Goal: Check status: Check status

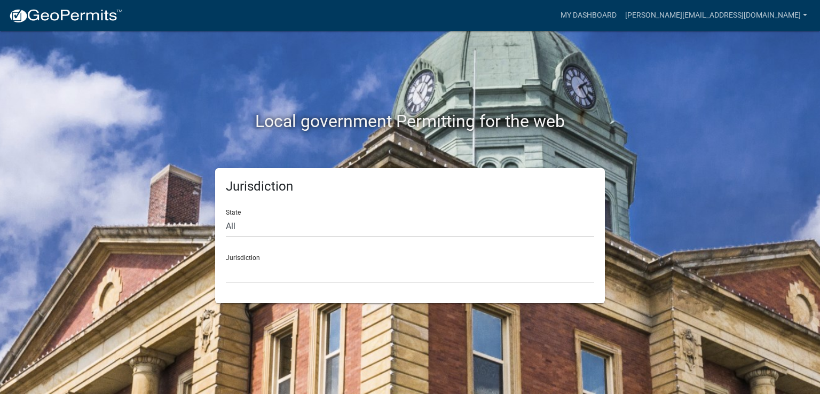
click at [248, 257] on div "Jurisdiction [GEOGRAPHIC_DATA], [US_STATE] [GEOGRAPHIC_DATA], [US_STATE][PERSON…" at bounding box center [410, 264] width 368 height 37
click at [248, 268] on select "[GEOGRAPHIC_DATA], [US_STATE] [GEOGRAPHIC_DATA], [US_STATE][PERSON_NAME][GEOGRA…" at bounding box center [410, 272] width 368 height 22
click at [273, 259] on div "Jurisdiction [GEOGRAPHIC_DATA], [US_STATE] [GEOGRAPHIC_DATA], [US_STATE][PERSON…" at bounding box center [410, 264] width 368 height 37
click at [268, 268] on select "[GEOGRAPHIC_DATA], [US_STATE] [GEOGRAPHIC_DATA], [US_STATE][PERSON_NAME][GEOGRA…" at bounding box center [410, 272] width 368 height 22
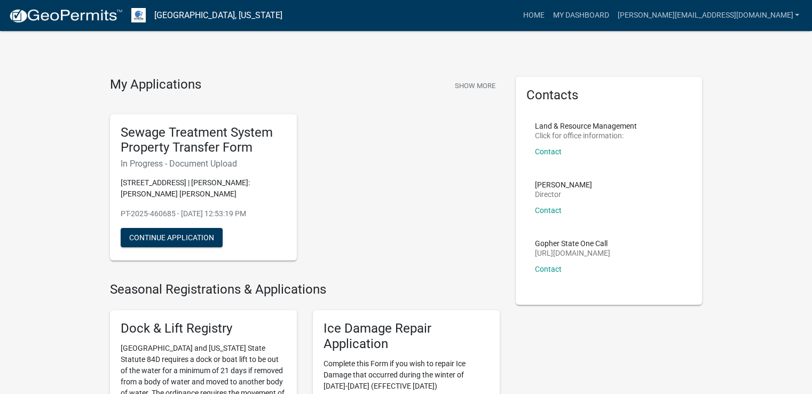
drag, startPoint x: 265, startPoint y: 205, endPoint x: 95, endPoint y: 132, distance: 185.7
copy div "Sewage Treatment System Property Transfer Form In Progress - Document Upload [S…"
